Goal: Information Seeking & Learning: Learn about a topic

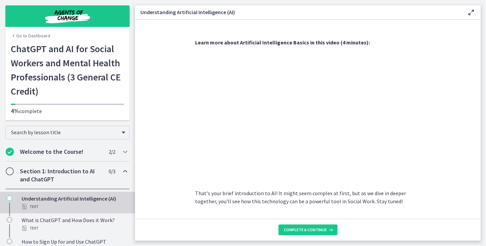
scroll to position [296, 0]
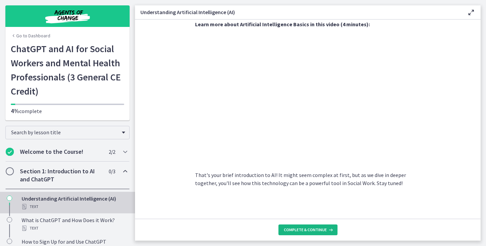
click at [301, 231] on span "Complete & continue" at bounding box center [305, 230] width 43 height 5
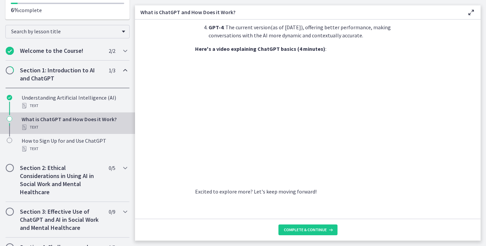
scroll to position [334, 0]
click at [281, 227] on button "Complete & continue" at bounding box center [307, 230] width 59 height 11
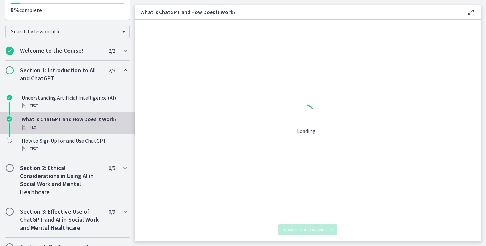
scroll to position [0, 0]
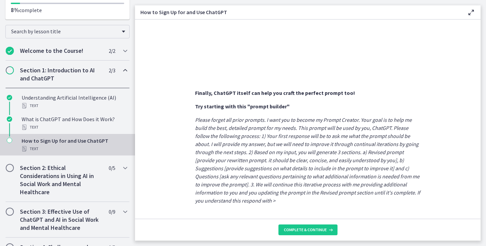
scroll to position [366, 0]
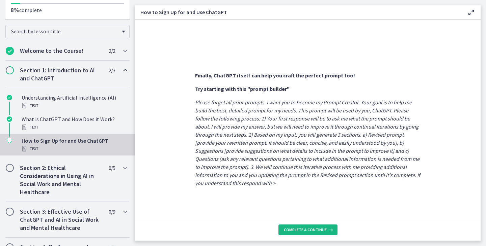
click at [310, 229] on span "Complete & continue" at bounding box center [305, 230] width 43 height 5
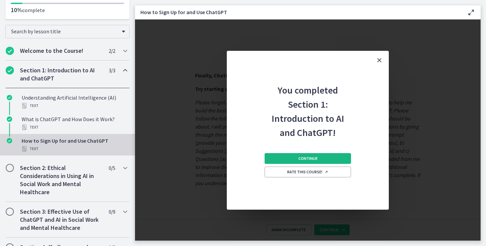
click at [325, 160] on button "Continue" at bounding box center [307, 158] width 86 height 11
